Goal: Task Accomplishment & Management: Manage account settings

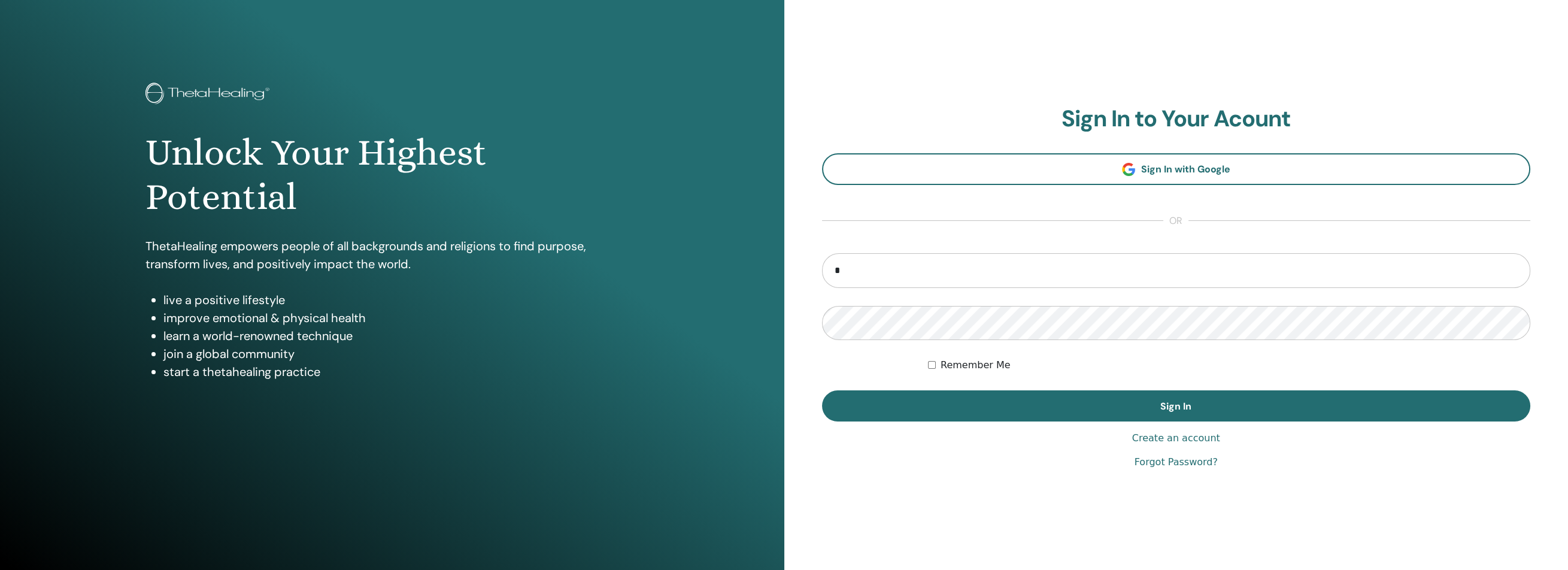
type input "**********"
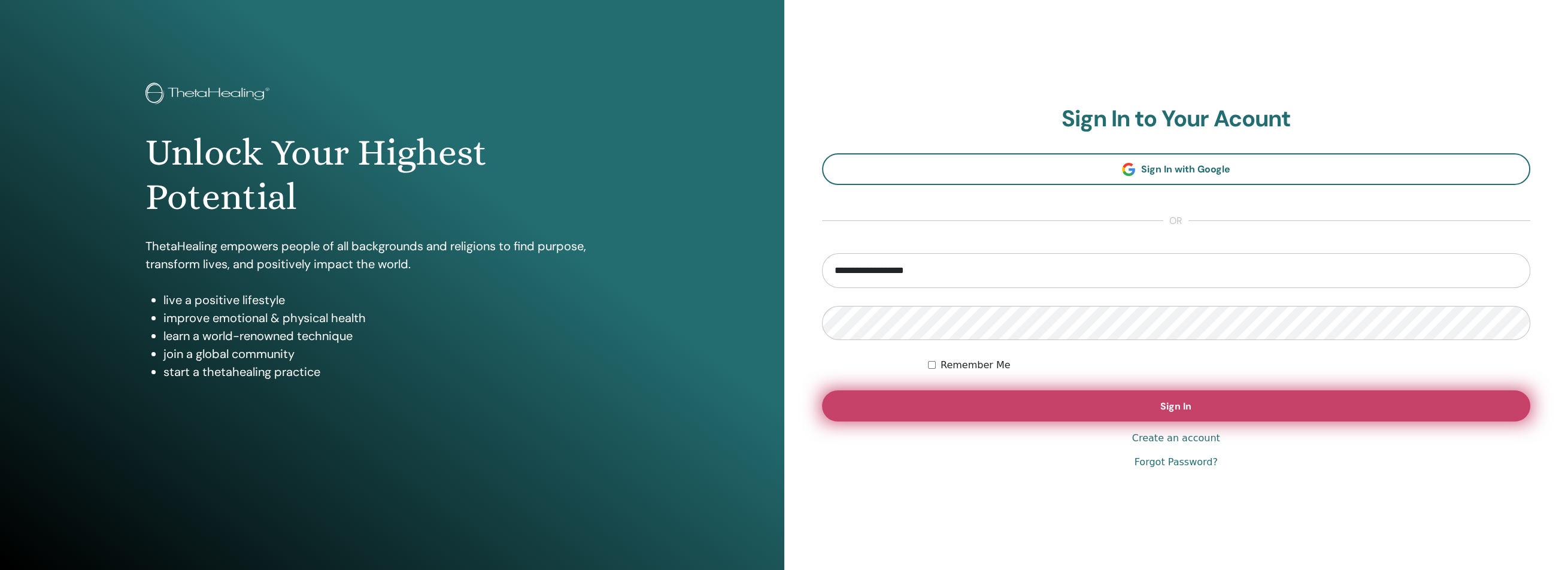
click at [929, 404] on button "Sign In" at bounding box center [1176, 406] width 709 height 31
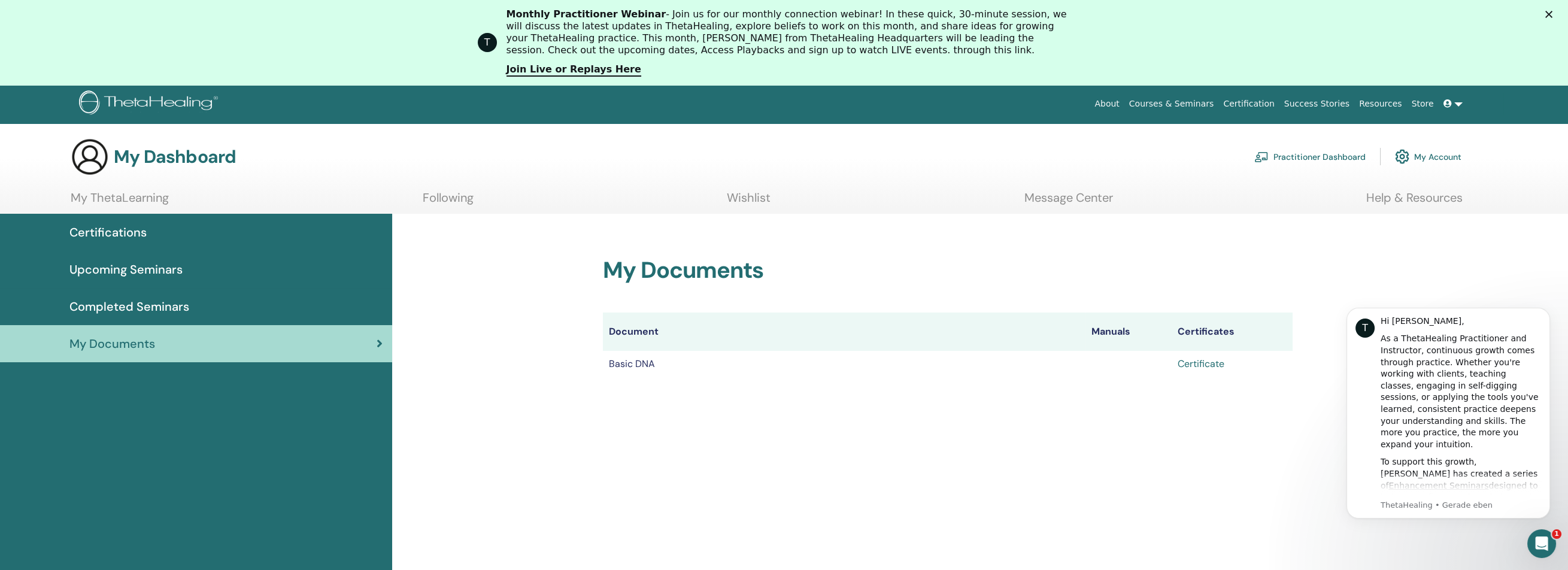
click at [1212, 361] on link "Certificate" at bounding box center [1201, 363] width 47 height 12
click at [1458, 106] on link at bounding box center [1453, 103] width 28 height 22
click at [1369, 225] on div "My Documents Document Manuals Certificates Basic DNA Certificate" at bounding box center [980, 483] width 1176 height 540
click at [1410, 163] on link "My Account" at bounding box center [1428, 156] width 67 height 26
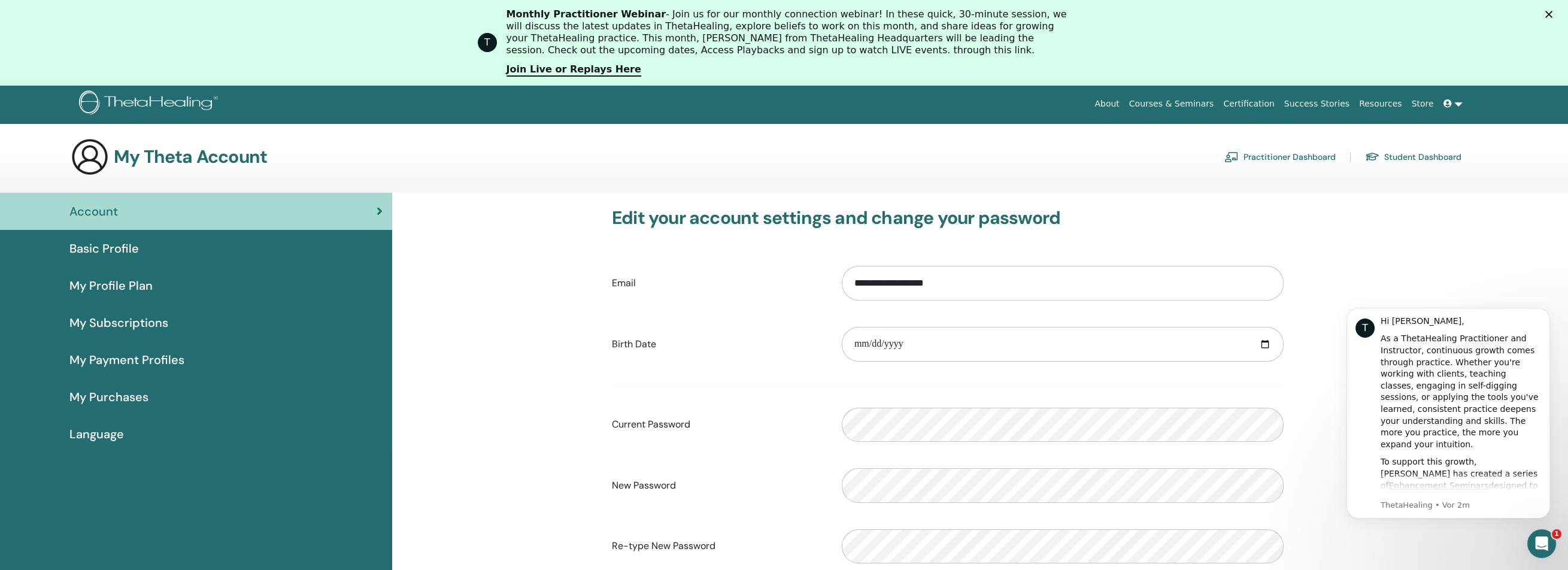
click at [1459, 101] on link at bounding box center [1453, 103] width 28 height 22
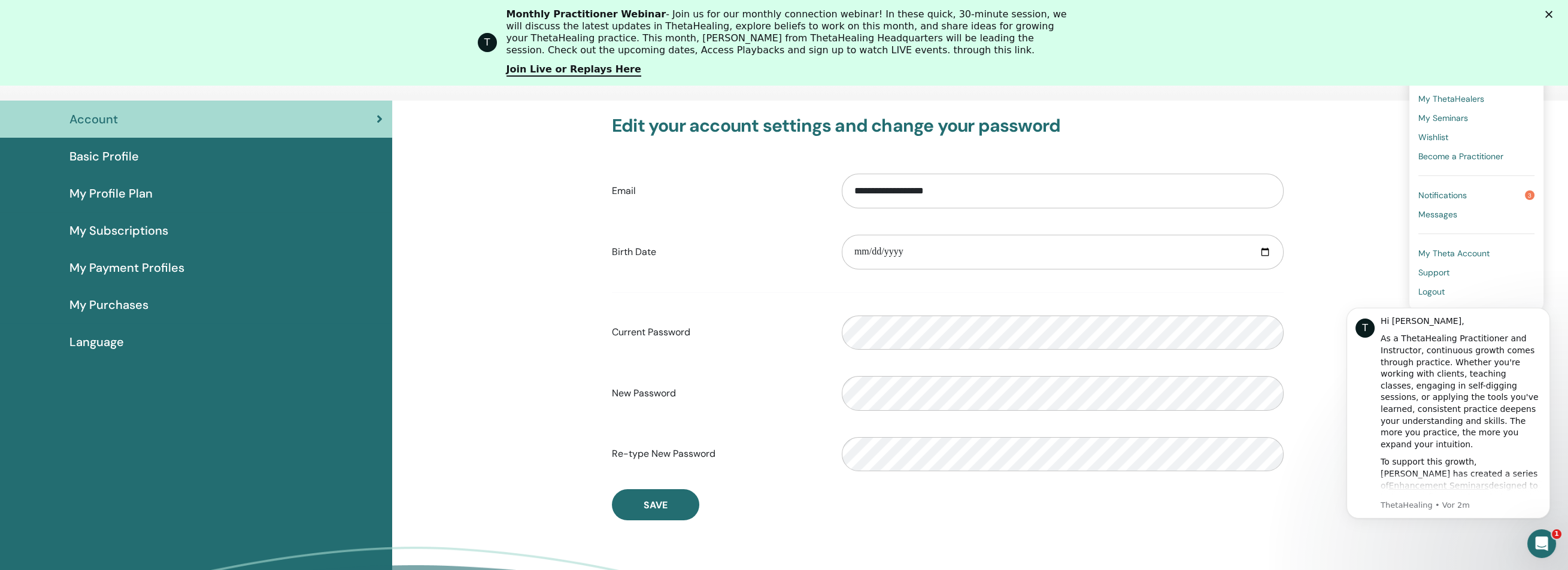
scroll to position [145, 0]
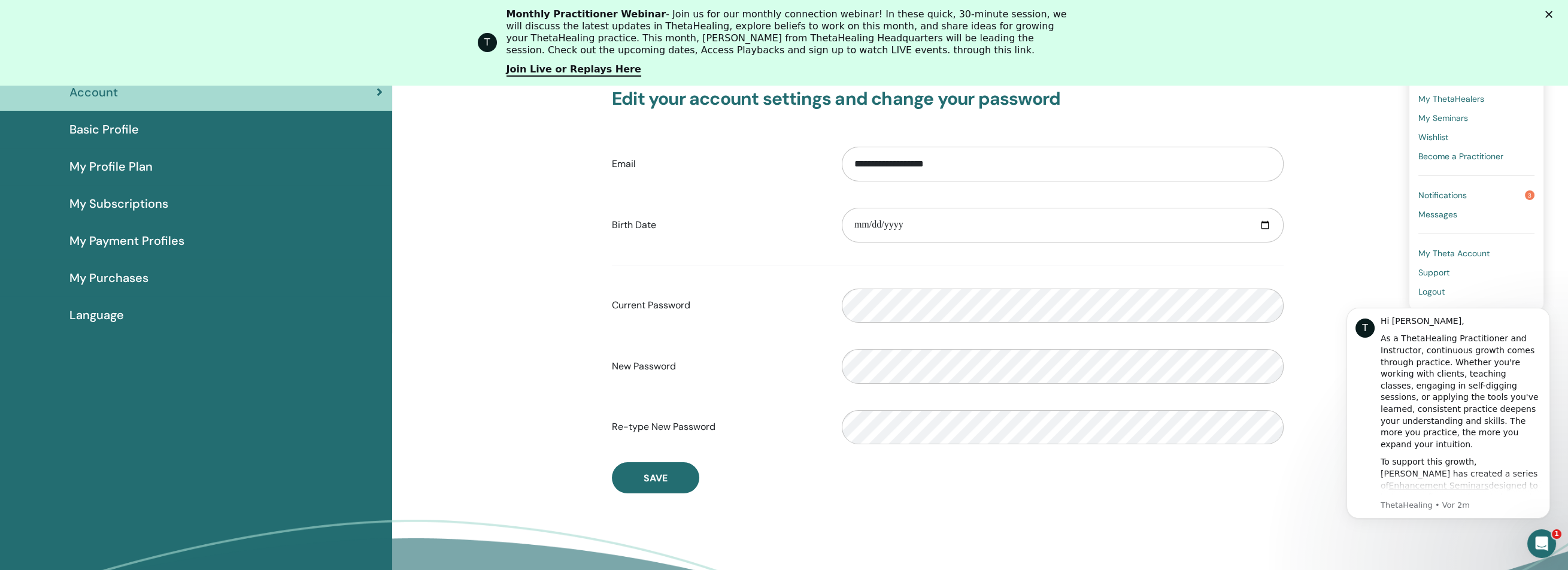
click at [1430, 291] on span "Logout" at bounding box center [1432, 291] width 26 height 11
